Goal: Information Seeking & Learning: Learn about a topic

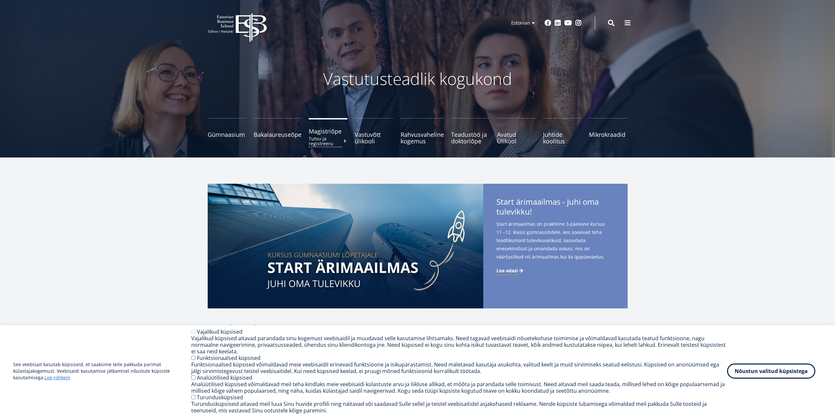
click at [332, 137] on small "Tutvu ja registreeru" at bounding box center [328, 141] width 39 height 10
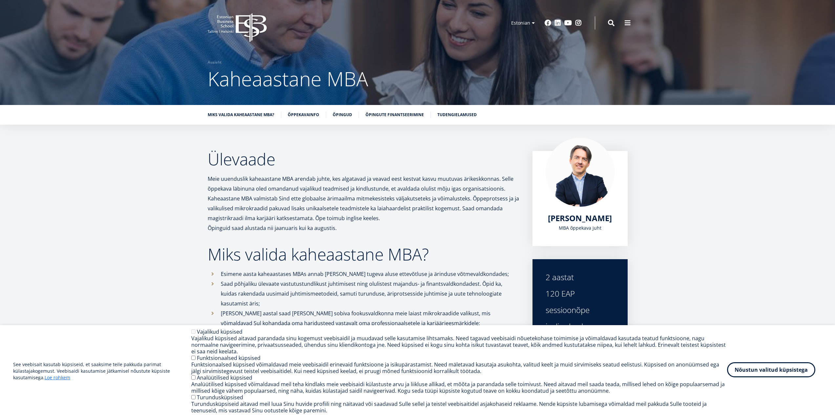
click at [775, 374] on button "Nõustun valitud küpsistega" at bounding box center [771, 369] width 88 height 15
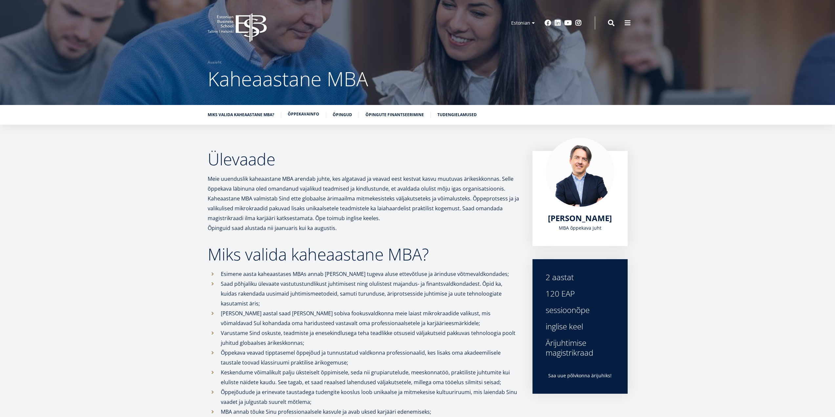
click at [306, 114] on link "Õppekavainfo" at bounding box center [304, 114] width 32 height 7
click at [347, 114] on link "Õpingud" at bounding box center [342, 114] width 19 height 7
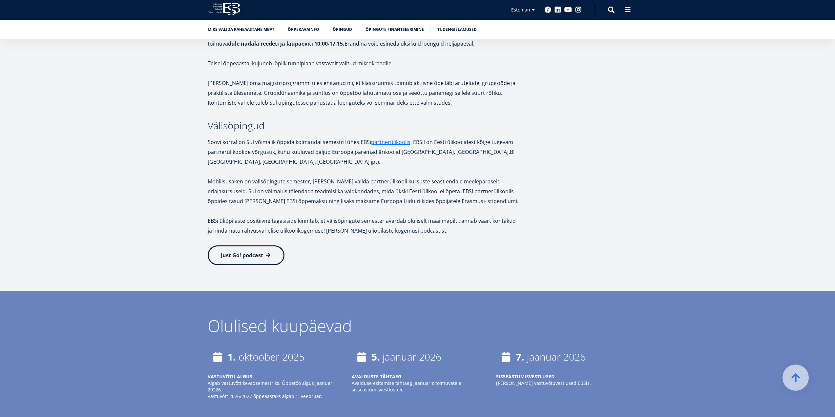
scroll to position [1155, 0]
click at [388, 29] on link "Õpingute finantseerimine" at bounding box center [395, 29] width 58 height 7
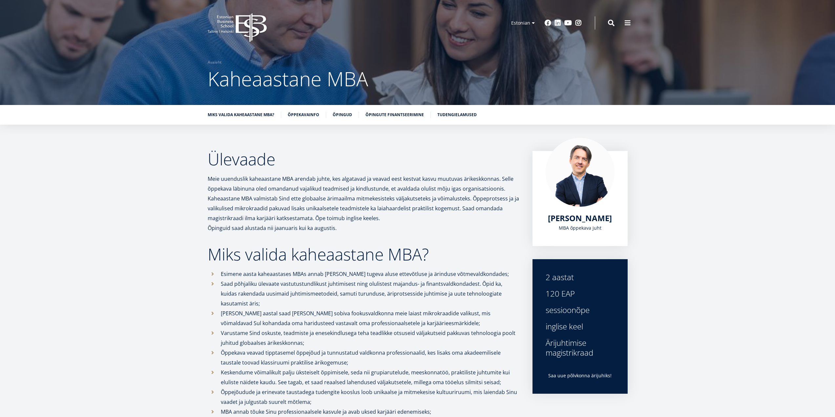
click at [244, 26] on icon "EBS Logo Created with Sketch." at bounding box center [237, 27] width 59 height 29
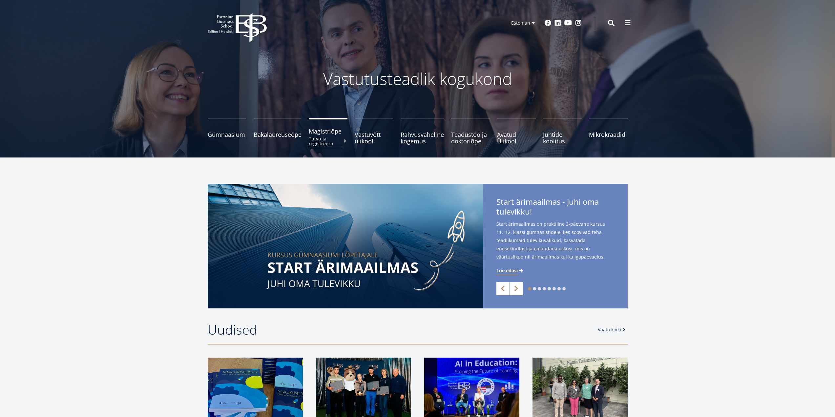
click at [327, 137] on small "Tutvu ja registreeru" at bounding box center [328, 141] width 39 height 10
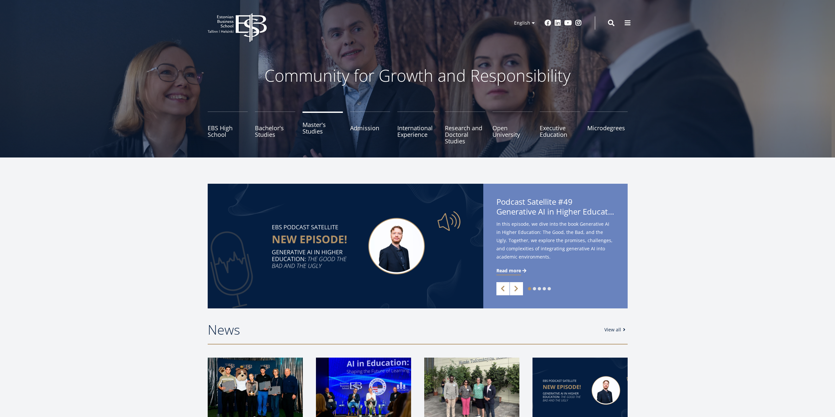
click at [313, 135] on link "Master's Studies" at bounding box center [323, 128] width 40 height 33
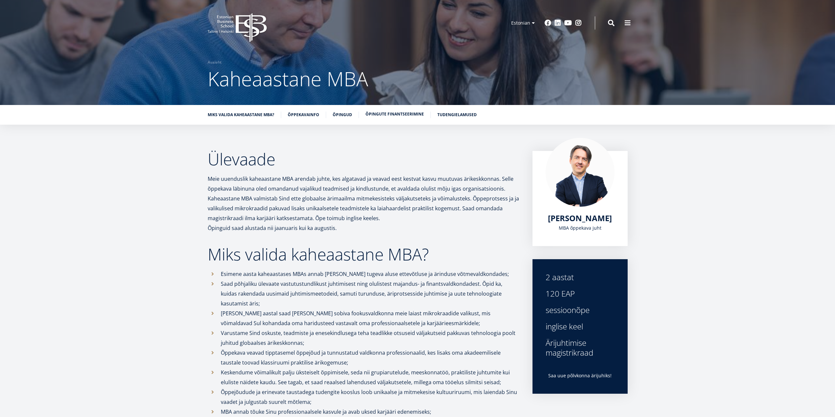
click at [383, 116] on link "Õpingute finantseerimine" at bounding box center [395, 114] width 58 height 7
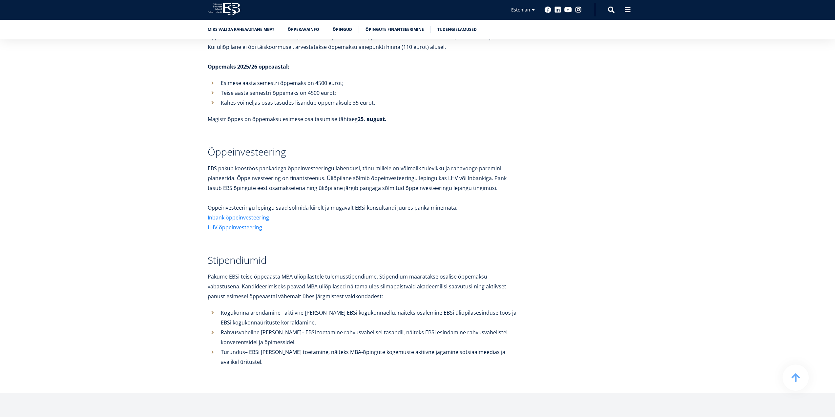
scroll to position [2264, 0]
